Goal: Task Accomplishment & Management: Use online tool/utility

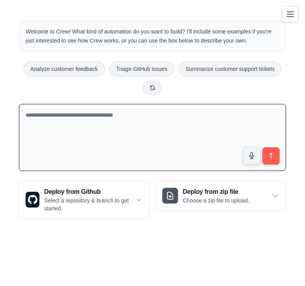
click at [293, 11] on icon "Toggle navigation" at bounding box center [290, 13] width 9 height 9
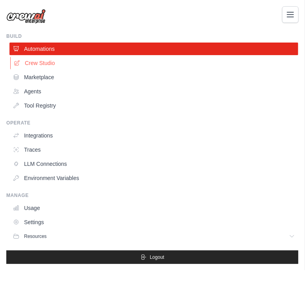
click at [43, 67] on link "Crew Studio" at bounding box center [154, 63] width 289 height 13
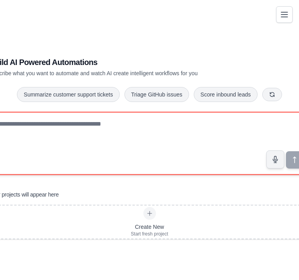
click at [69, 141] on textarea at bounding box center [150, 143] width 320 height 63
click at [126, 155] on textarea at bounding box center [150, 143] width 320 height 63
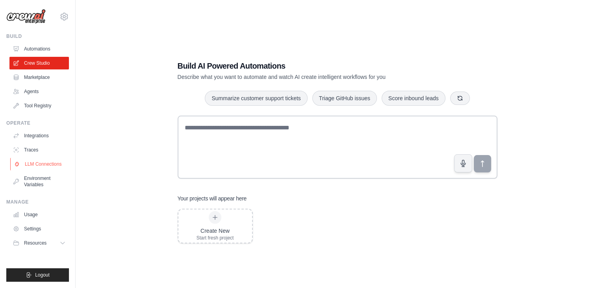
click at [45, 163] on link "LLM Connections" at bounding box center [39, 164] width 59 height 13
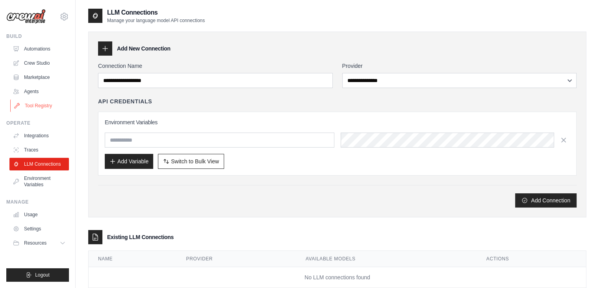
click at [48, 106] on link "Tool Registry" at bounding box center [39, 105] width 59 height 13
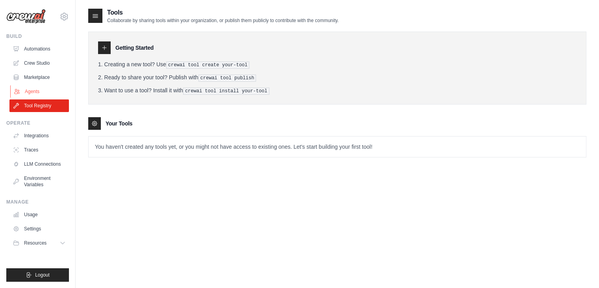
click at [34, 90] on link "Agents" at bounding box center [39, 91] width 59 height 13
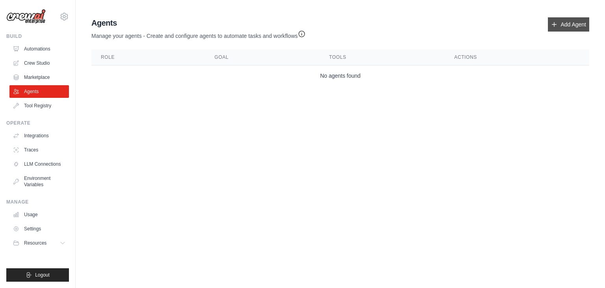
click at [299, 24] on link "Add Agent" at bounding box center [568, 24] width 41 height 14
click at [299, 23] on icon at bounding box center [554, 24] width 6 height 6
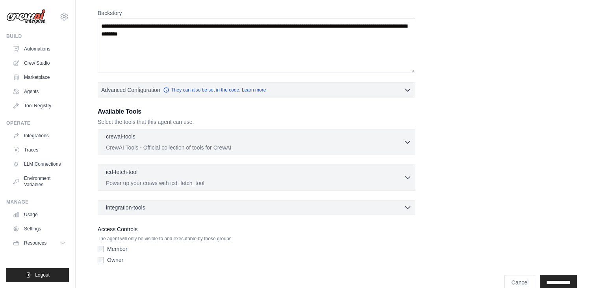
scroll to position [134, 0]
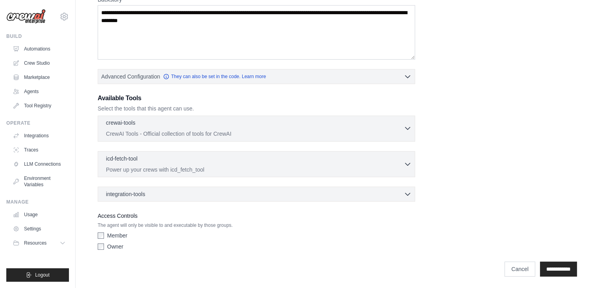
click at [201, 130] on p "CrewAI Tools - Official collection of tools for CrewAI" at bounding box center [255, 134] width 298 height 8
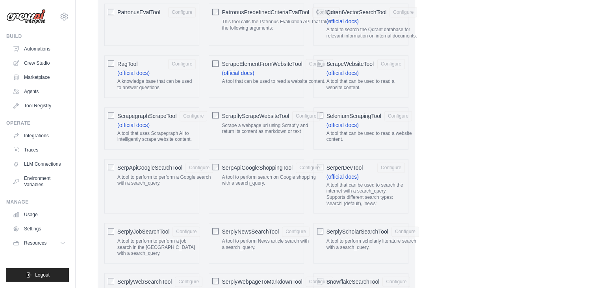
scroll to position [1069, 0]
drag, startPoint x: 338, startPoint y: 161, endPoint x: 402, endPoint y: 177, distance: 65.7
click at [299, 177] on label "SerperDevTool Configure (official docs) A tool that can be used to search the i…" at bounding box center [366, 186] width 78 height 47
click at [299, 182] on p "A tool that can be used to search the internet with a search_query. Supports di…" at bounding box center [366, 194] width 78 height 24
